Goal: Transaction & Acquisition: Purchase product/service

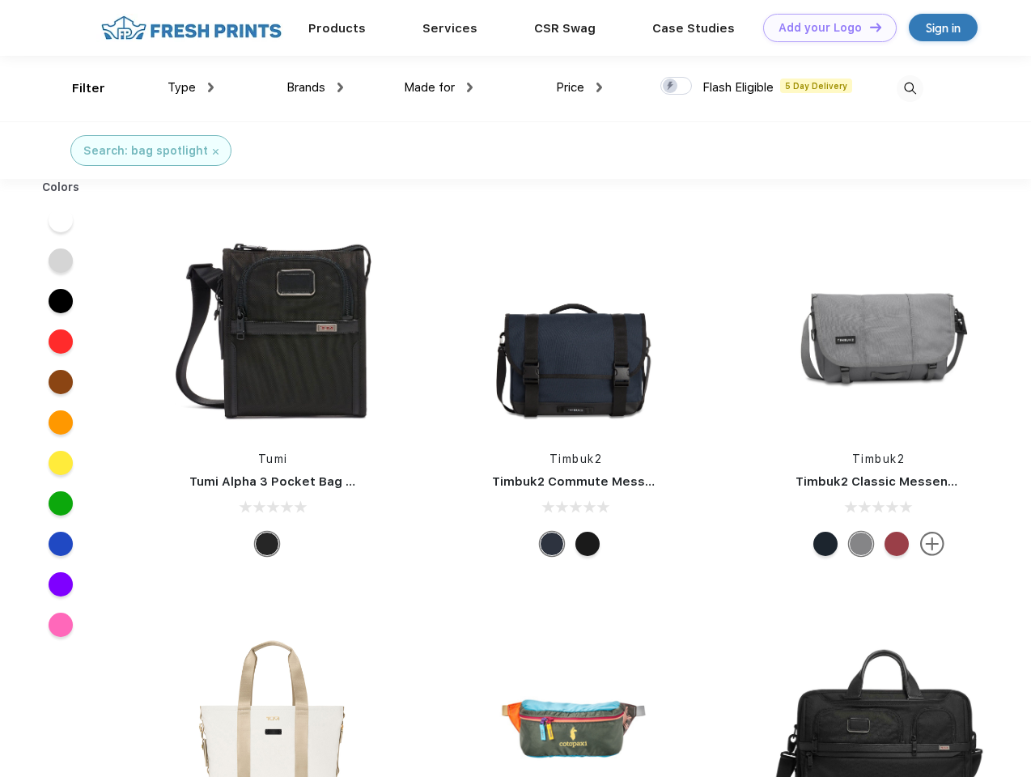
click at [824, 28] on link "Add your Logo Design Tool" at bounding box center [830, 28] width 134 height 28
click at [0, 0] on div "Design Tool" at bounding box center [0, 0] width 0 height 0
click at [869, 27] on link "Add your Logo Design Tool" at bounding box center [830, 28] width 134 height 28
click at [78, 88] on div "Filter" at bounding box center [88, 88] width 33 height 19
click at [191, 87] on span "Type" at bounding box center [182, 87] width 28 height 15
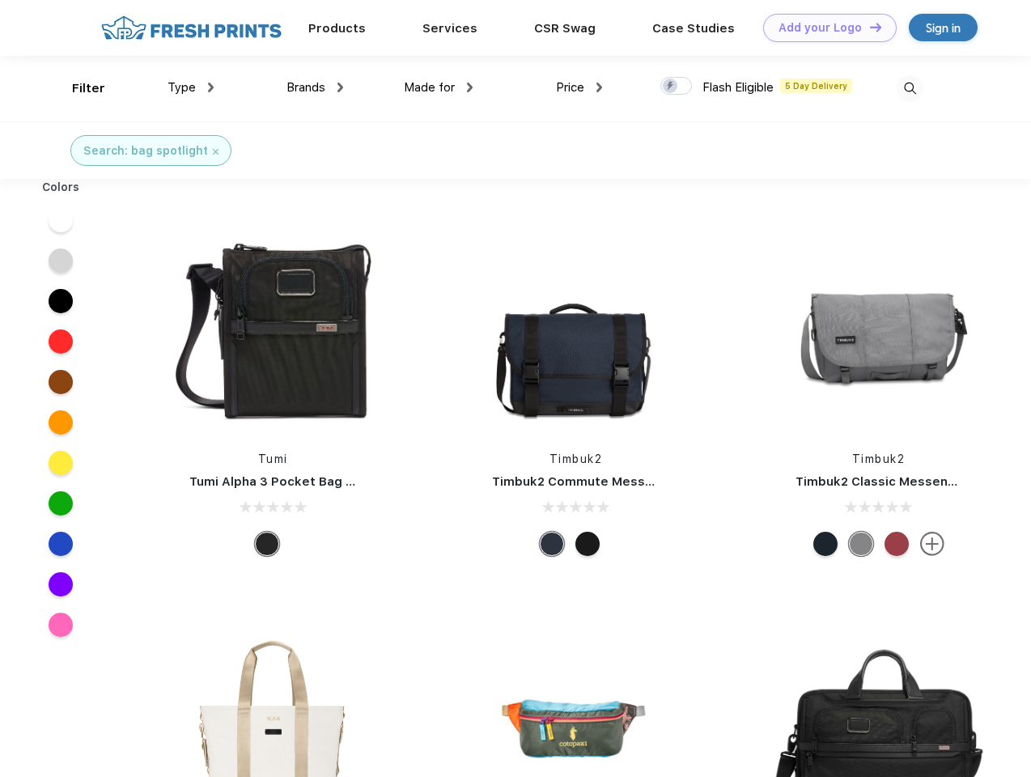
click at [315, 87] on span "Brands" at bounding box center [306, 87] width 39 height 15
click at [439, 87] on span "Made for" at bounding box center [429, 87] width 51 height 15
click at [580, 87] on span "Price" at bounding box center [570, 87] width 28 height 15
click at [677, 87] on div at bounding box center [677, 86] width 32 height 18
click at [671, 87] on input "checkbox" at bounding box center [666, 81] width 11 height 11
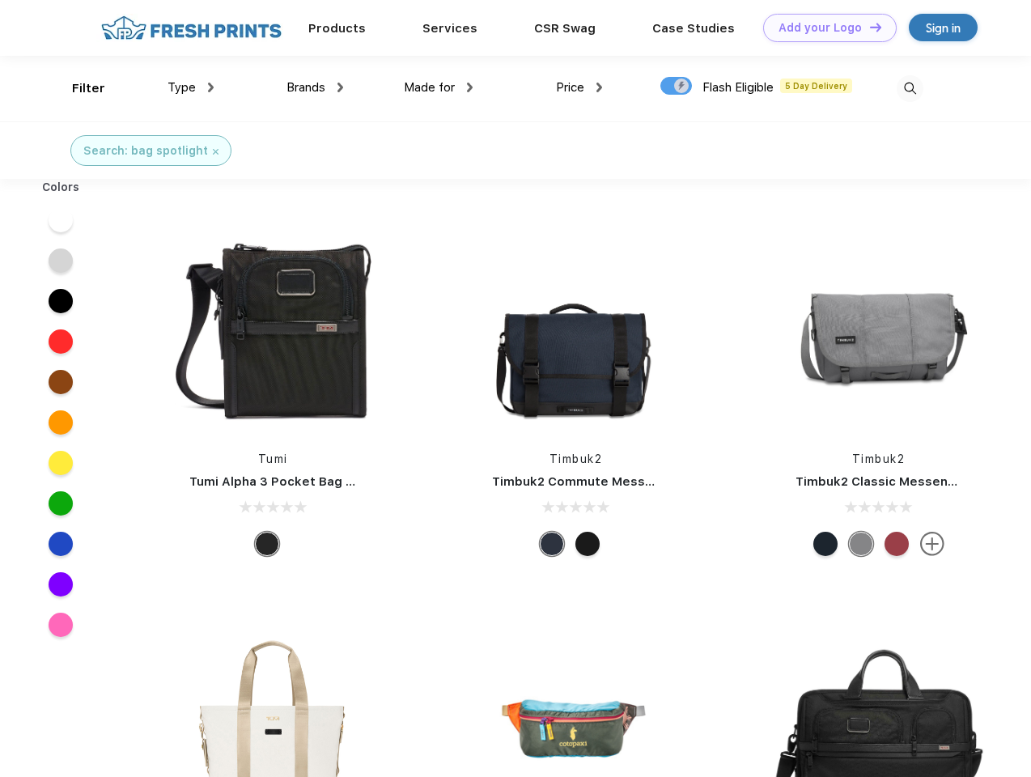
click at [910, 88] on img at bounding box center [910, 88] width 27 height 27
